Goal: Task Accomplishment & Management: Manage account settings

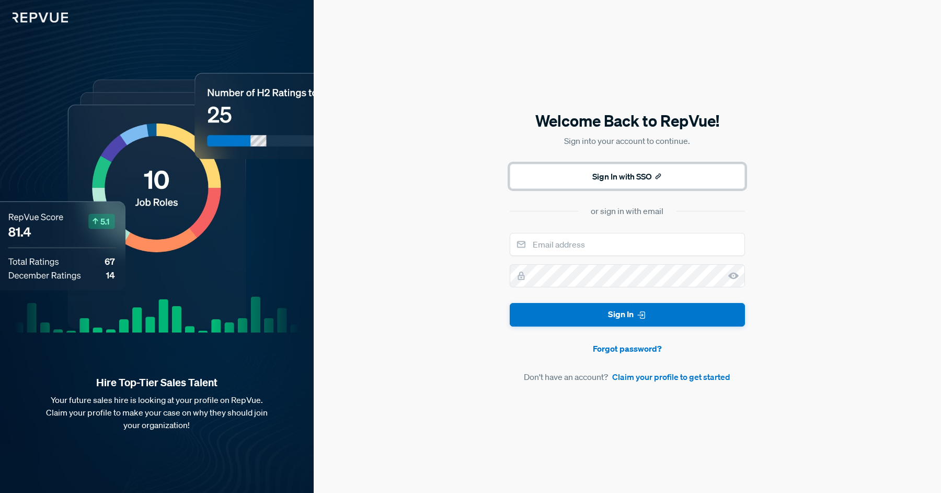
click at [712, 170] on button "Sign In with SSO" at bounding box center [627, 176] width 235 height 25
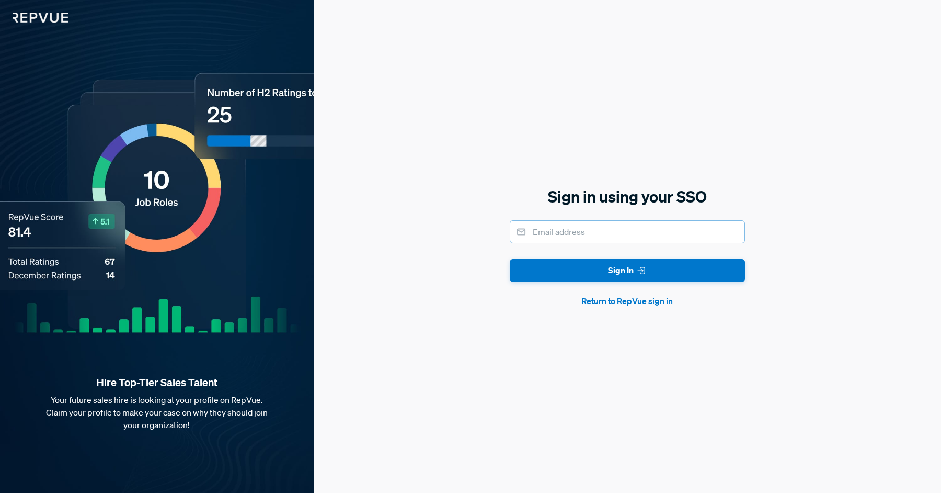
click at [618, 237] on input "email" at bounding box center [627, 231] width 235 height 23
type input "[EMAIL_ADDRESS][DOMAIN_NAME]"
click at [510, 259] on button "Sign In" at bounding box center [627, 271] width 235 height 24
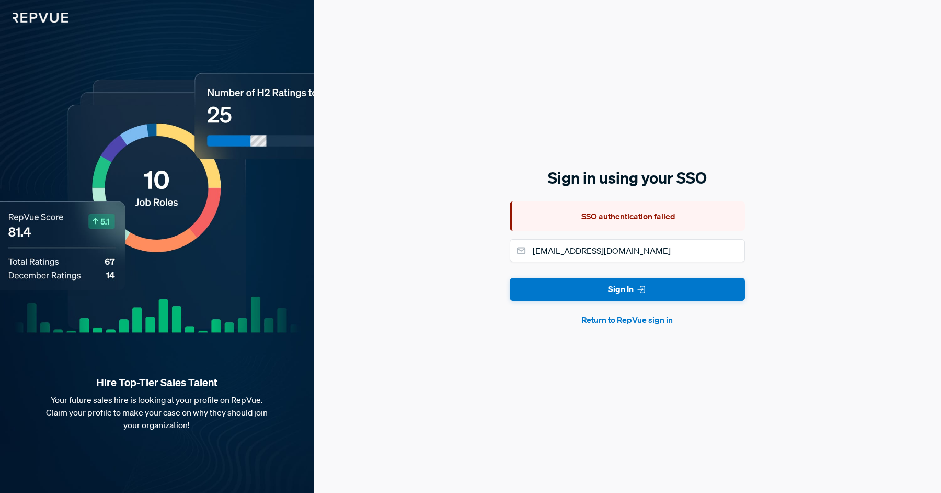
click at [604, 320] on button "Return to RepVue sign in" at bounding box center [627, 319] width 235 height 13
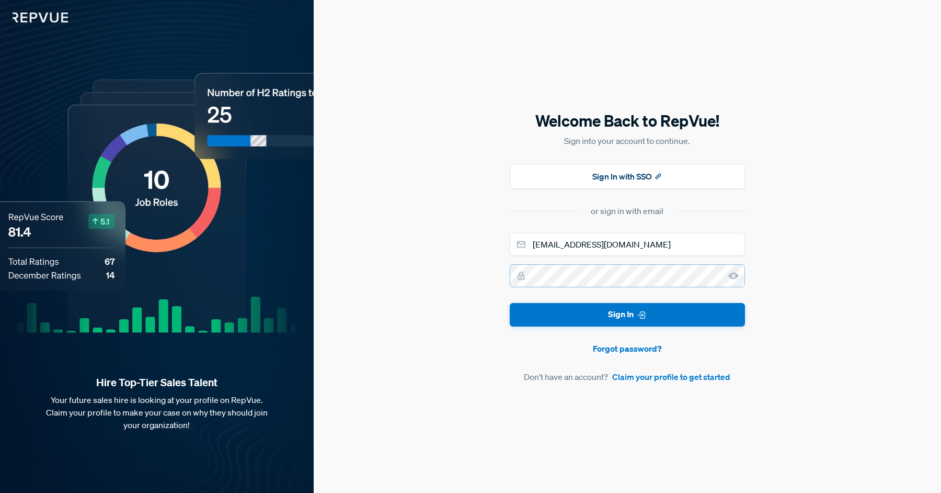
click at [0, 492] on com-1password-button at bounding box center [0, 493] width 0 height 0
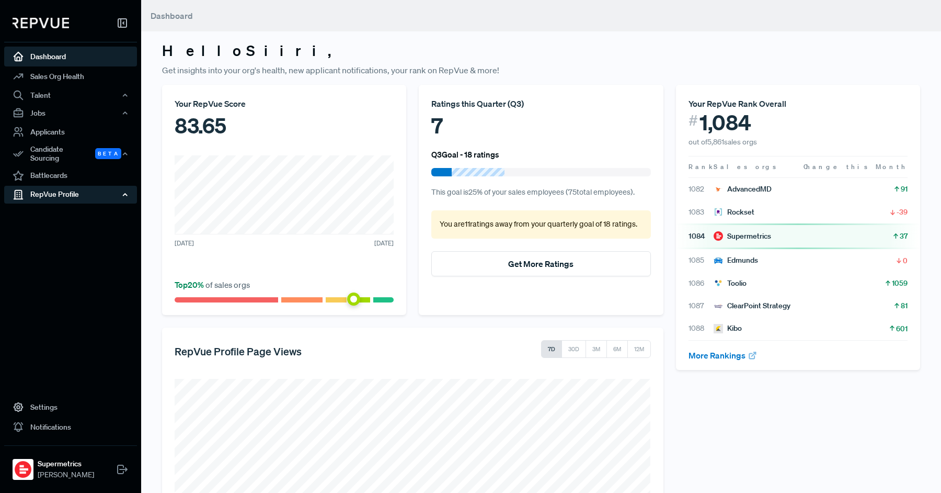
click at [63, 192] on div "RepVue Profile" at bounding box center [70, 195] width 133 height 18
click at [56, 223] on link "Reviews" at bounding box center [84, 230] width 133 height 17
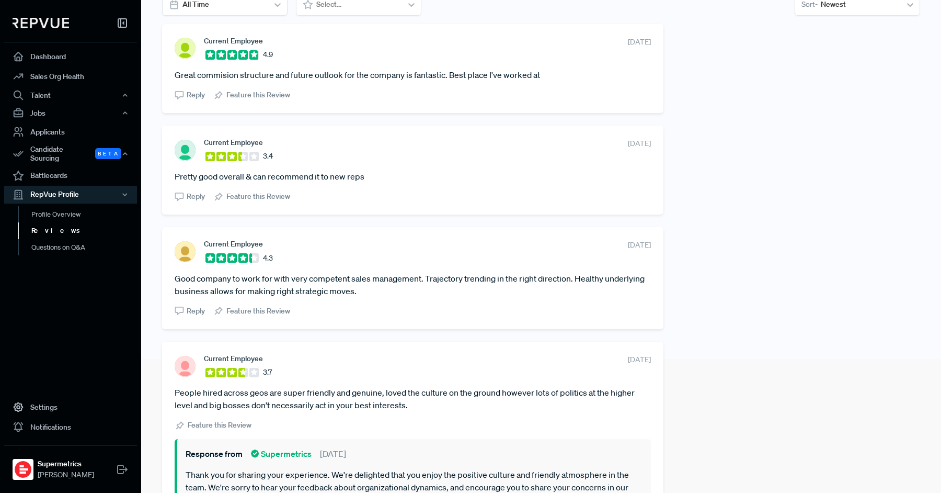
scroll to position [131, 0]
